Goal: Communication & Community: Answer question/provide support

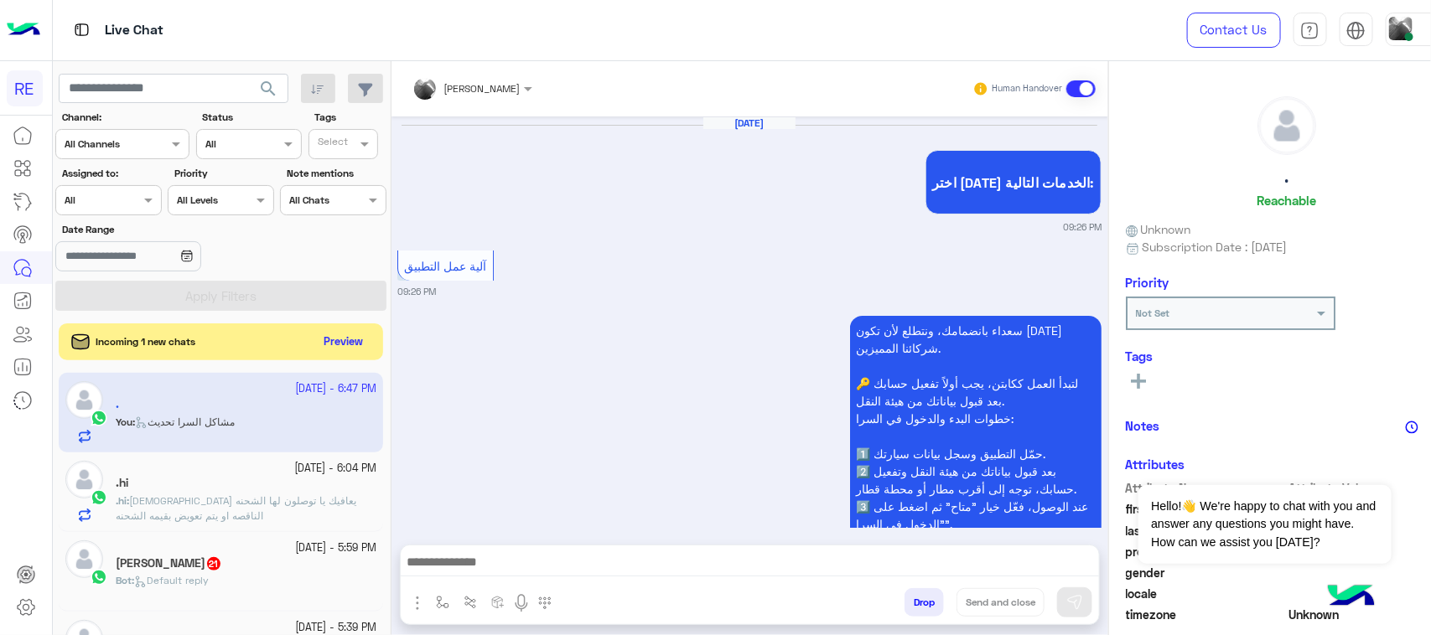
scroll to position [3025, 0]
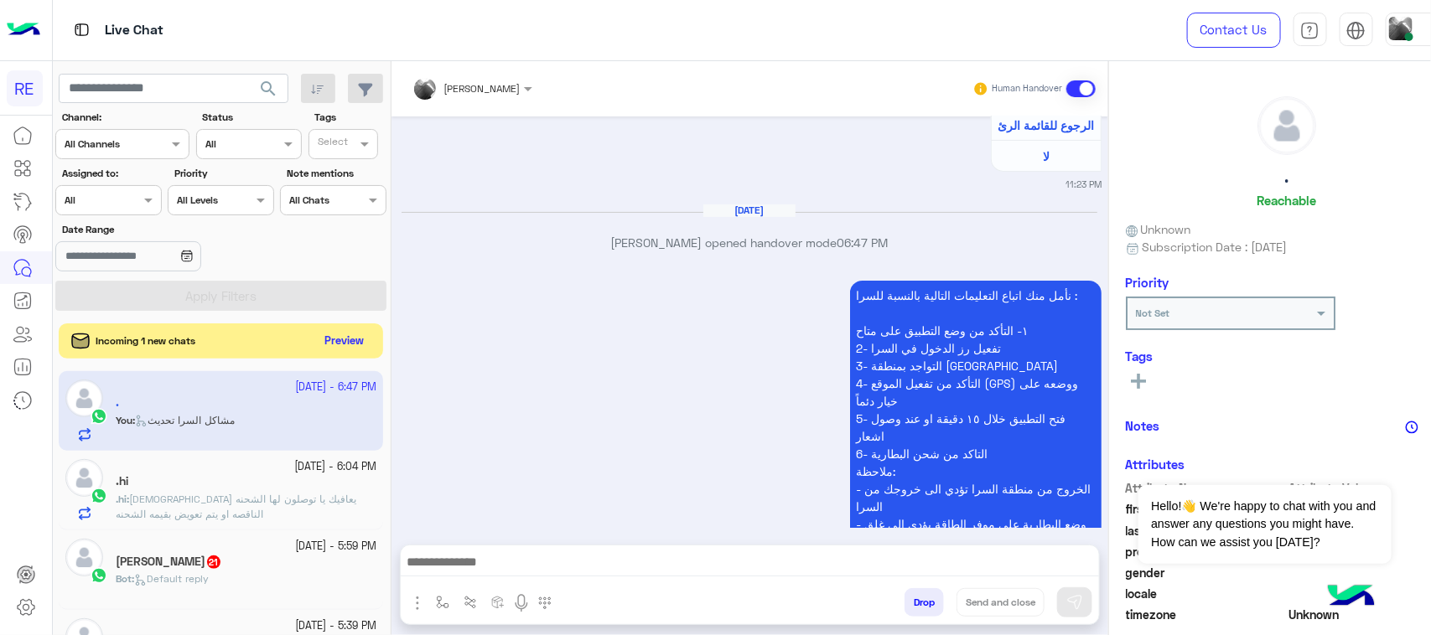
click at [319, 344] on button "Preview" at bounding box center [345, 341] width 52 height 23
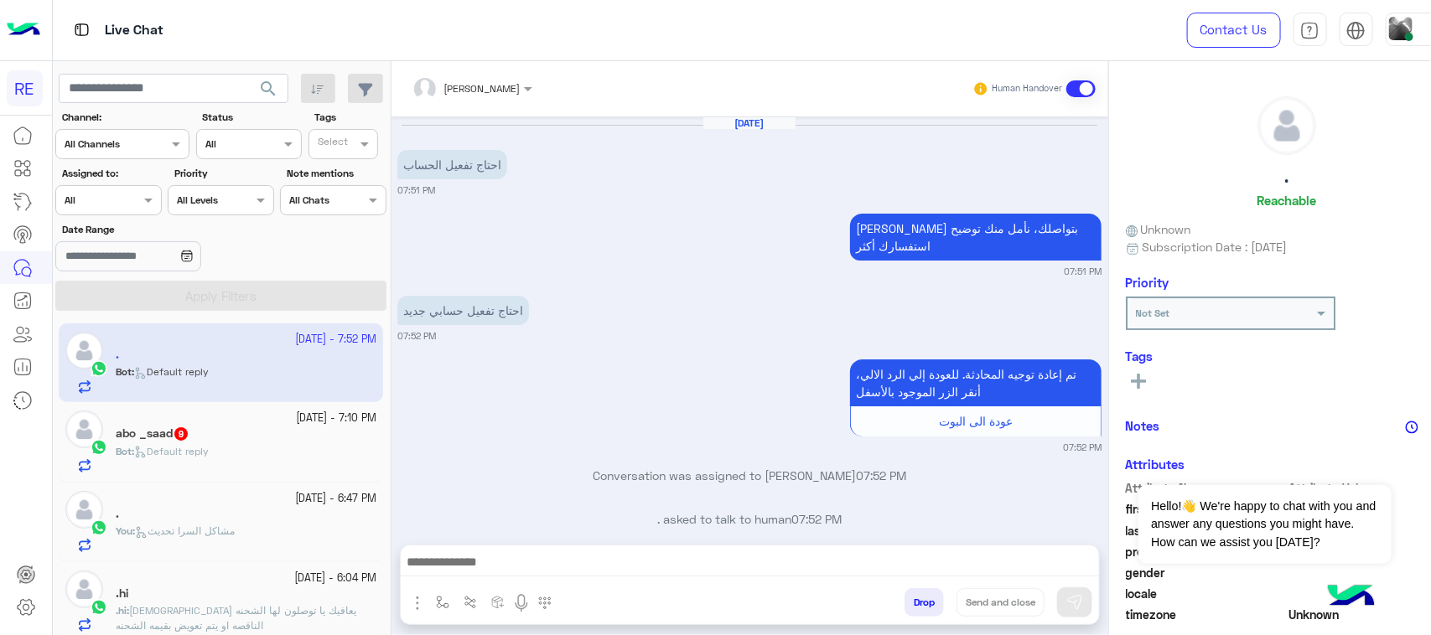
click at [246, 434] on div "abo _saad 9" at bounding box center [246, 436] width 261 height 18
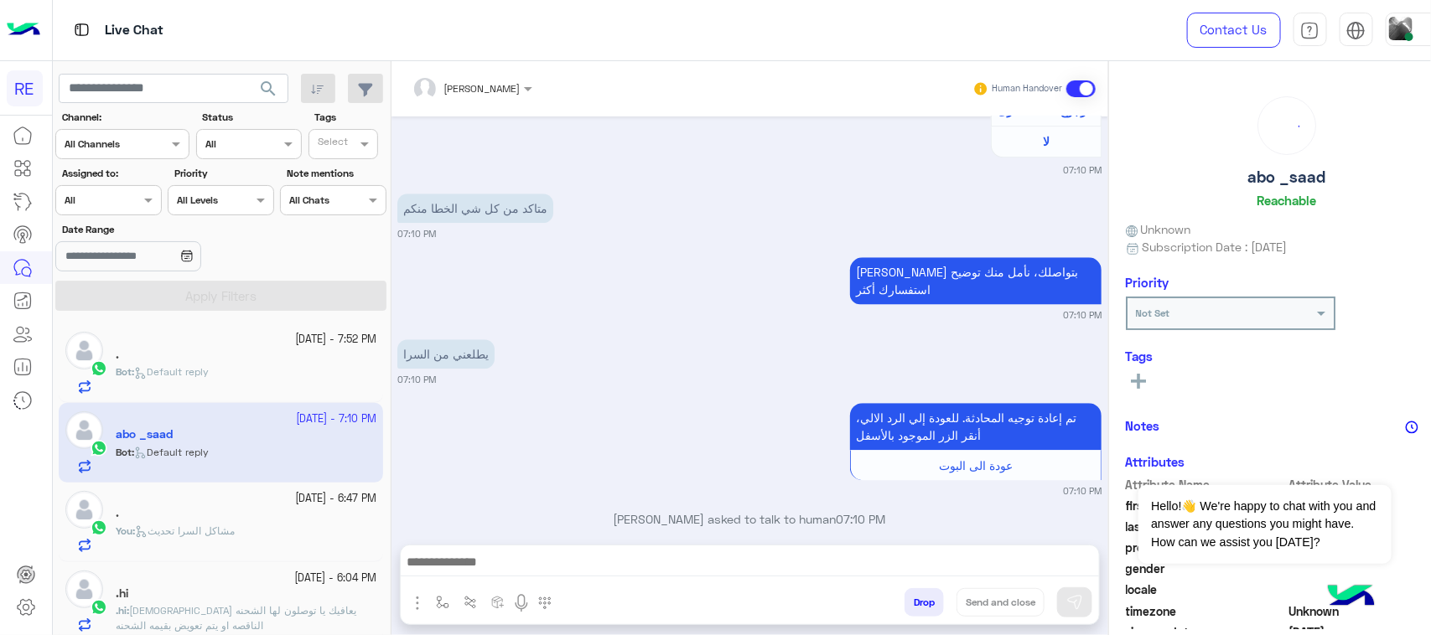
scroll to position [1895, 0]
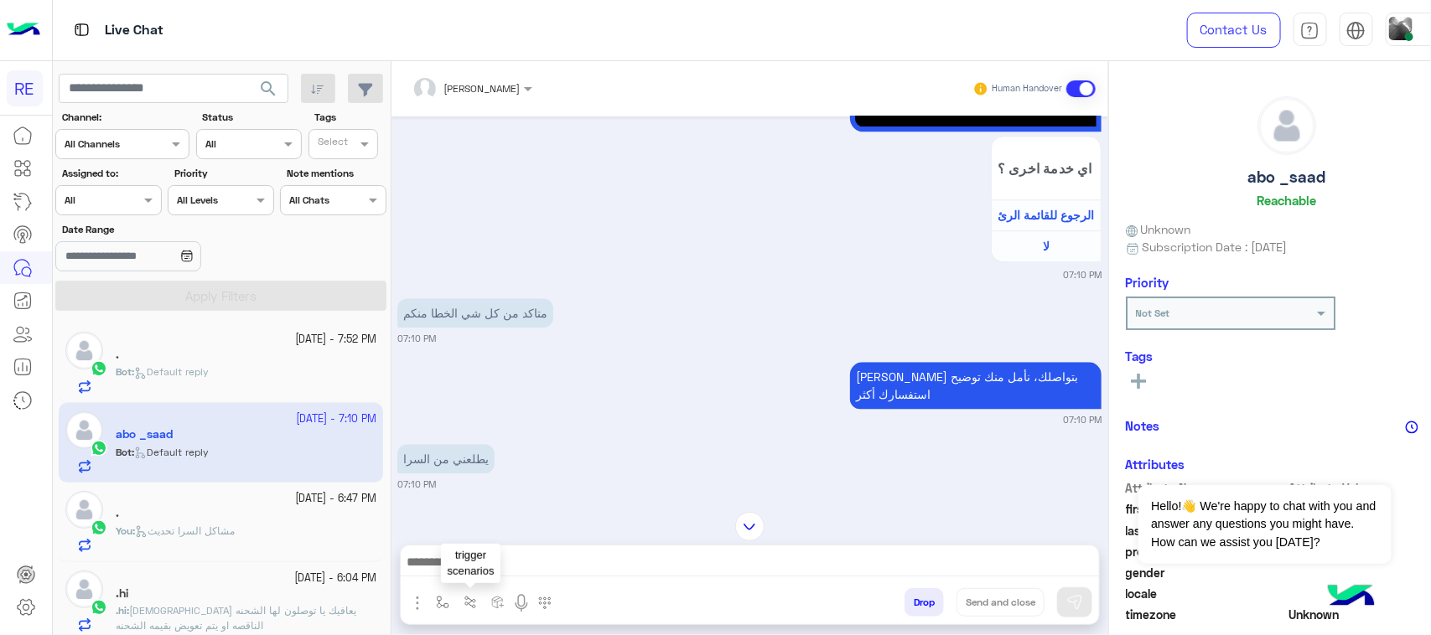
click at [464, 598] on img "button" at bounding box center [470, 602] width 13 height 13
click at [436, 598] on img "button" at bounding box center [442, 602] width 13 height 13
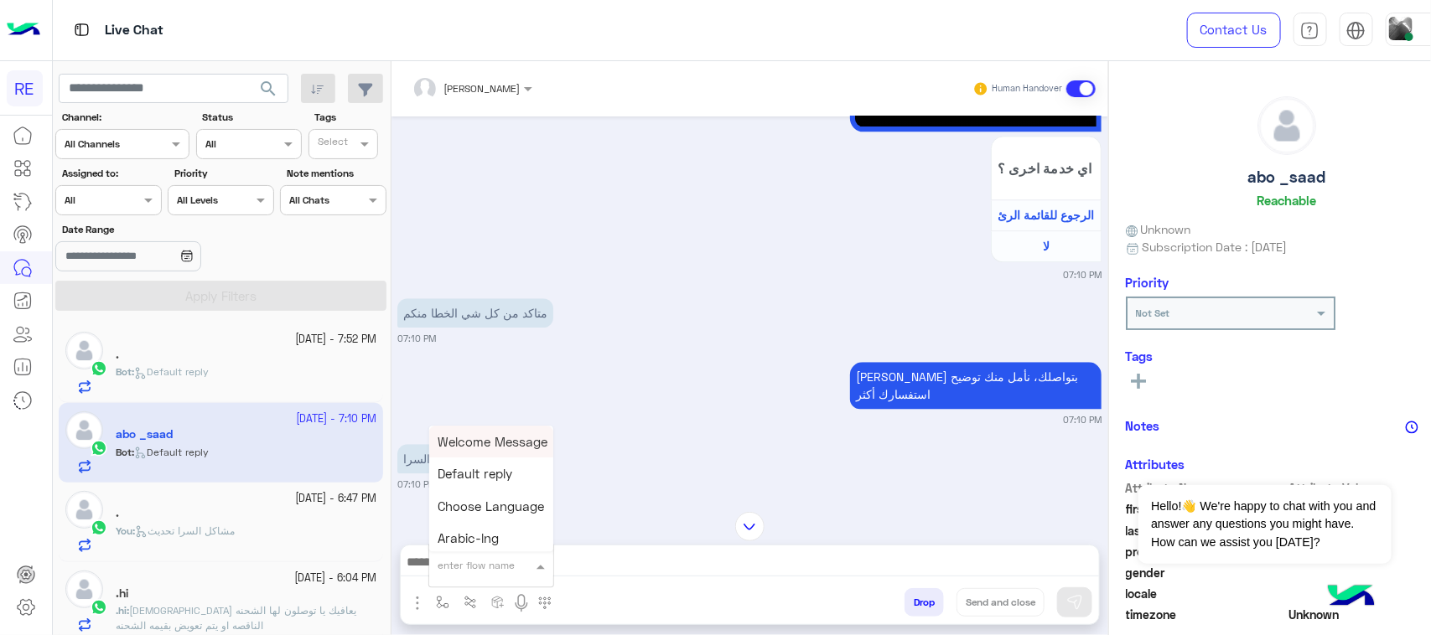
click at [470, 568] on input "text" at bounding box center [471, 563] width 66 height 15
type input "*****"
click at [478, 508] on span "مشاكل السرا تحديث" at bounding box center [492, 502] width 108 height 15
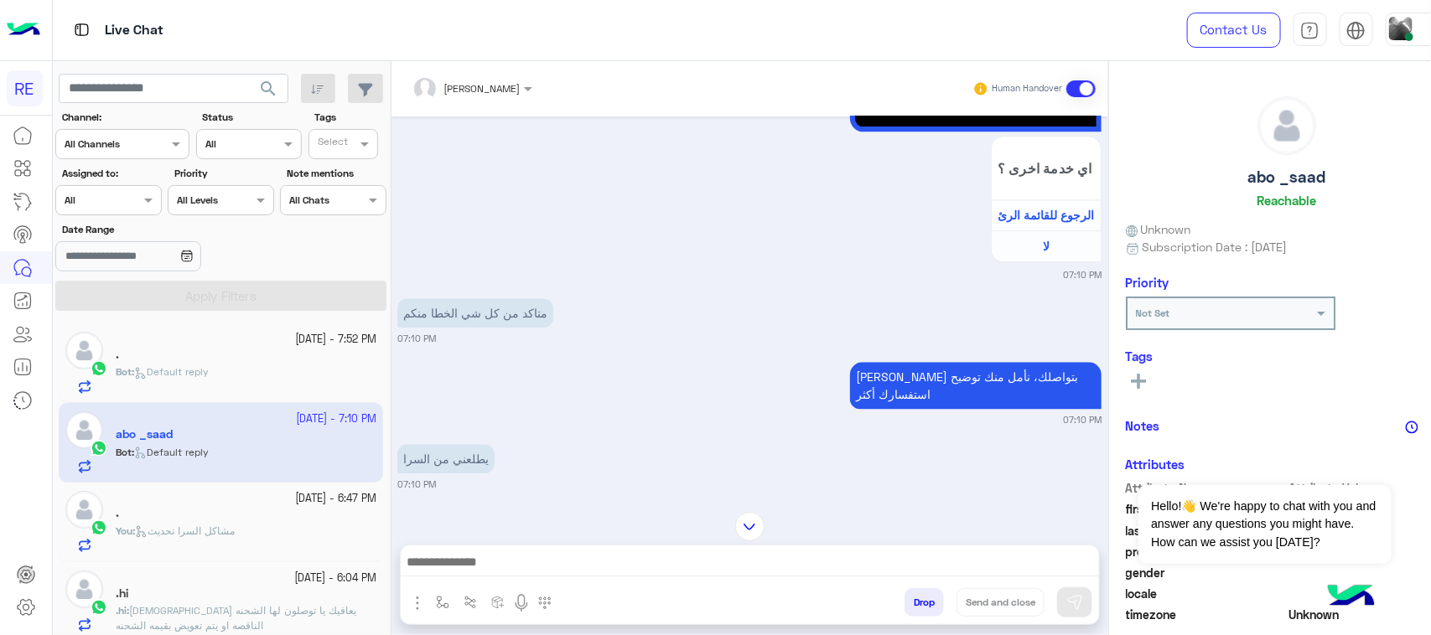
type textarea "**********"
click at [1066, 602] on img at bounding box center [1074, 602] width 17 height 17
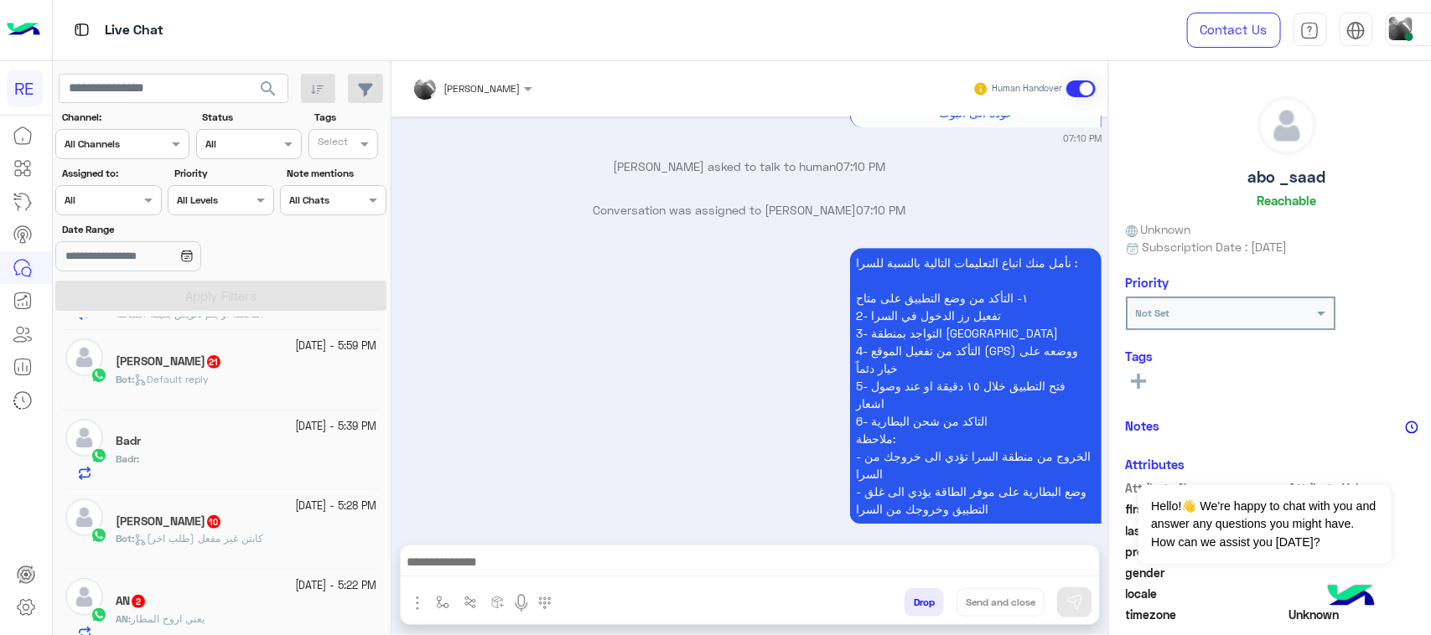
scroll to position [314, 0]
